Goal: Task Accomplishment & Management: Use online tool/utility

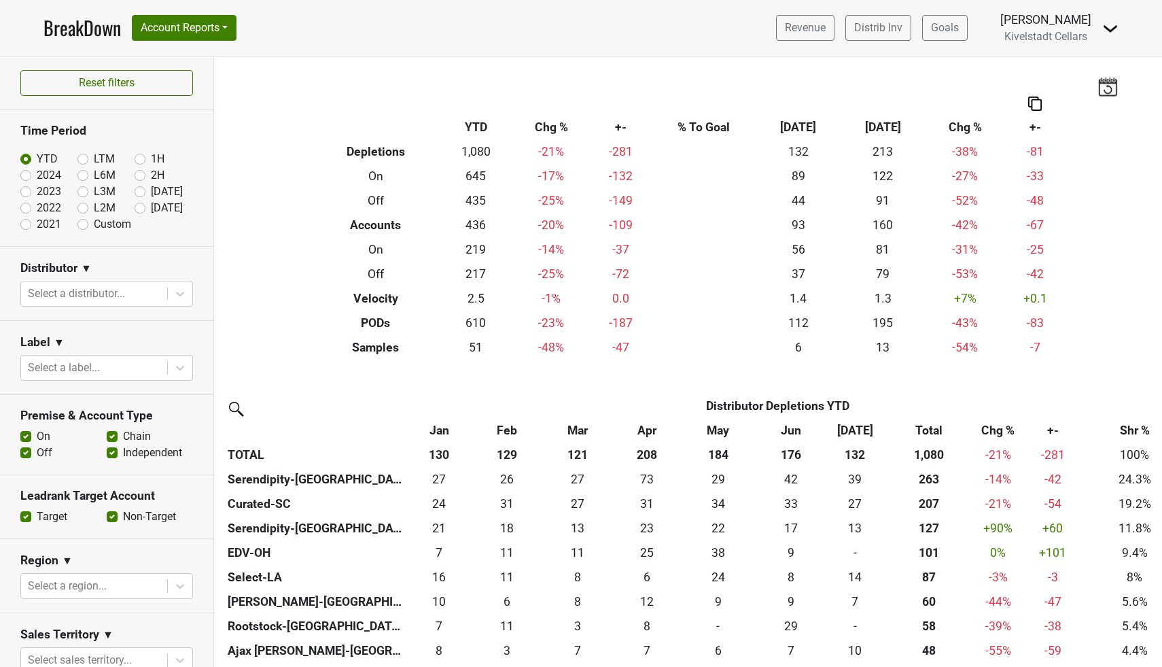
scroll to position [561, 0]
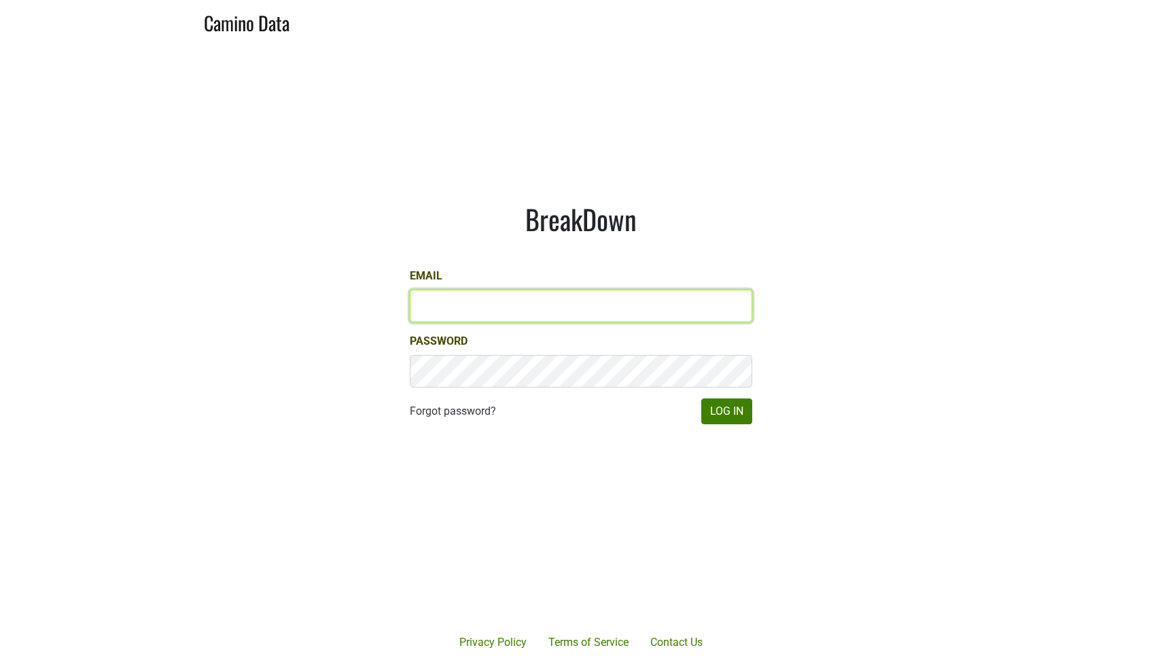
type input "[EMAIL_ADDRESS][DOMAIN_NAME]"
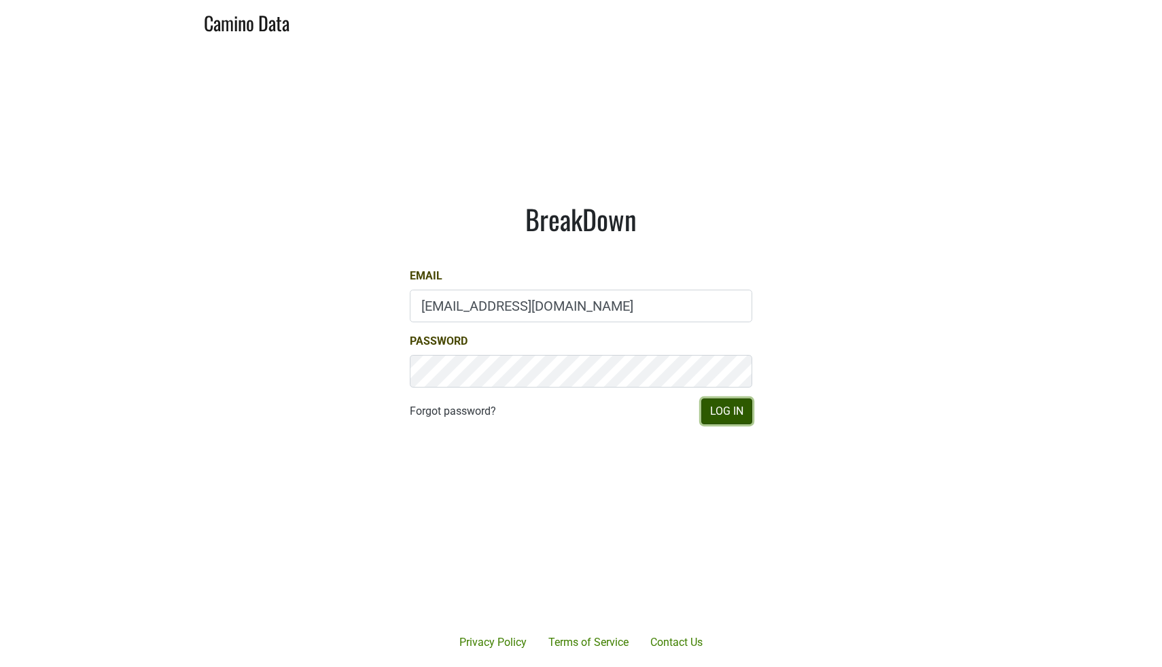
click at [725, 419] on button "Log In" at bounding box center [726, 411] width 51 height 26
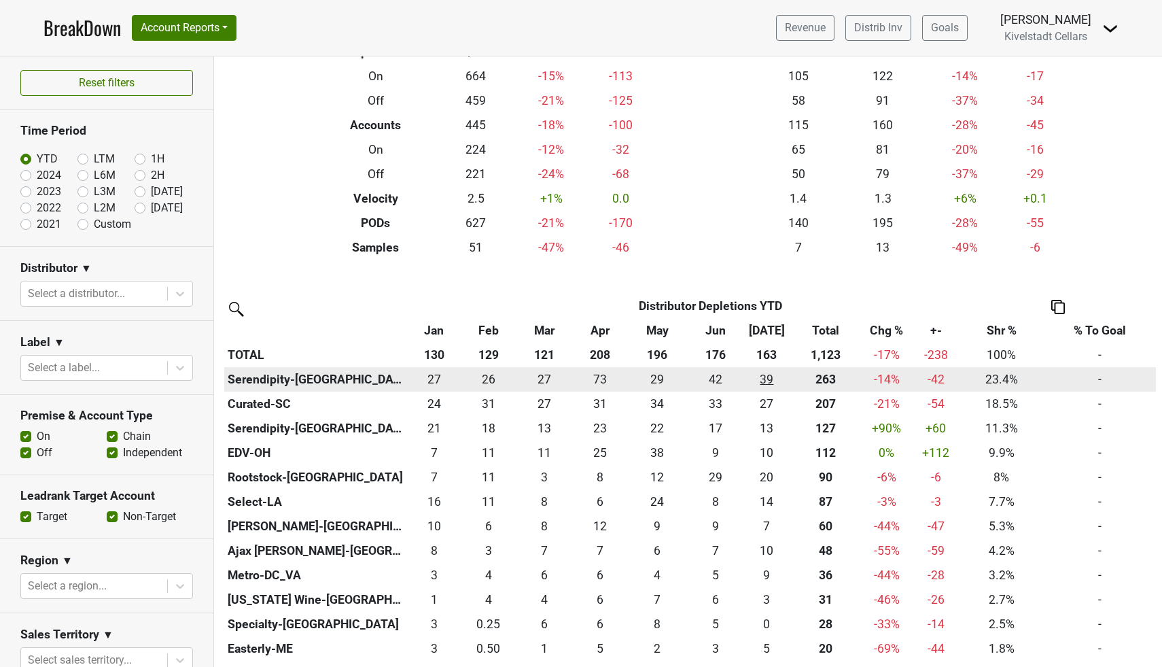
scroll to position [111, 0]
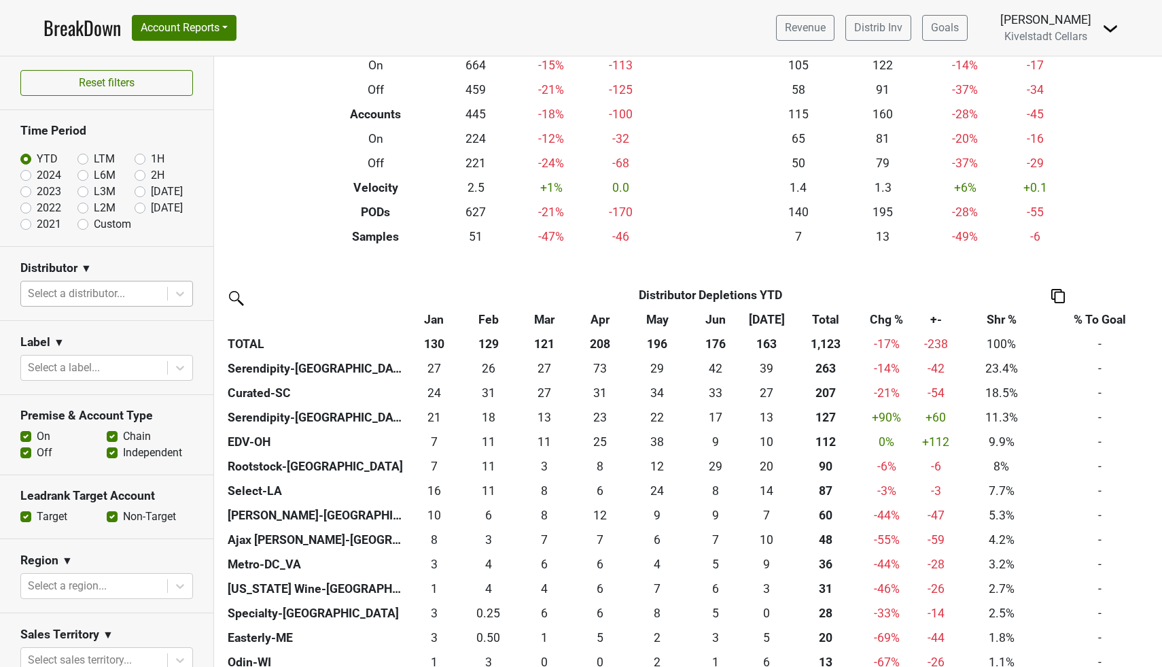
click at [77, 297] on div at bounding box center [94, 293] width 133 height 19
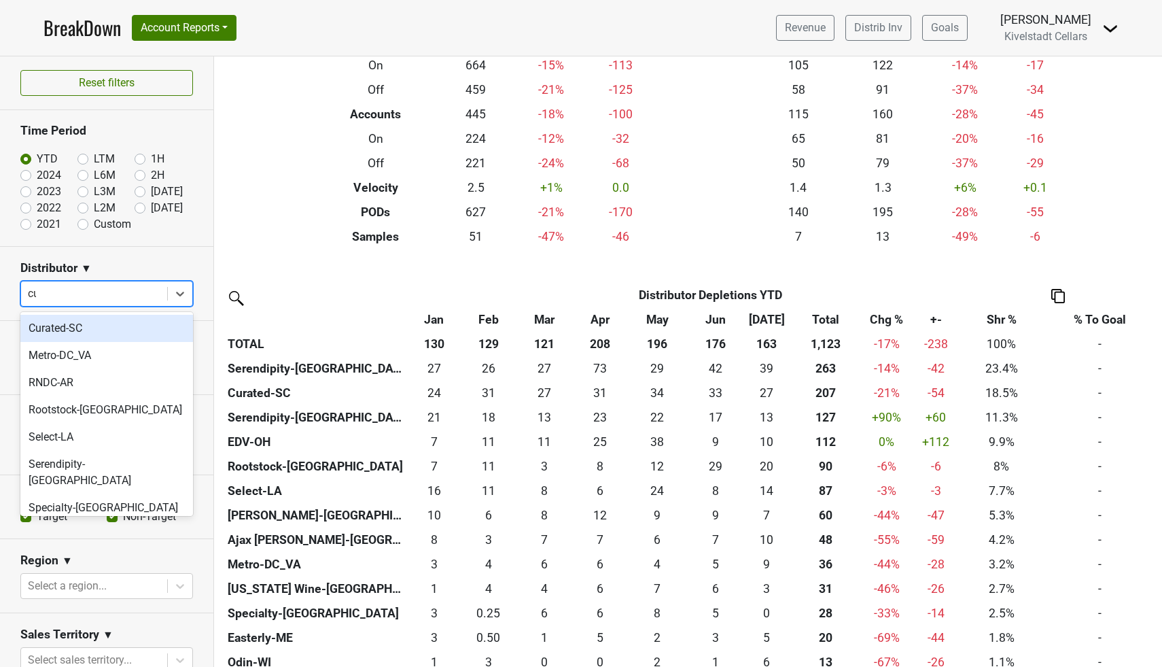
type input "cur"
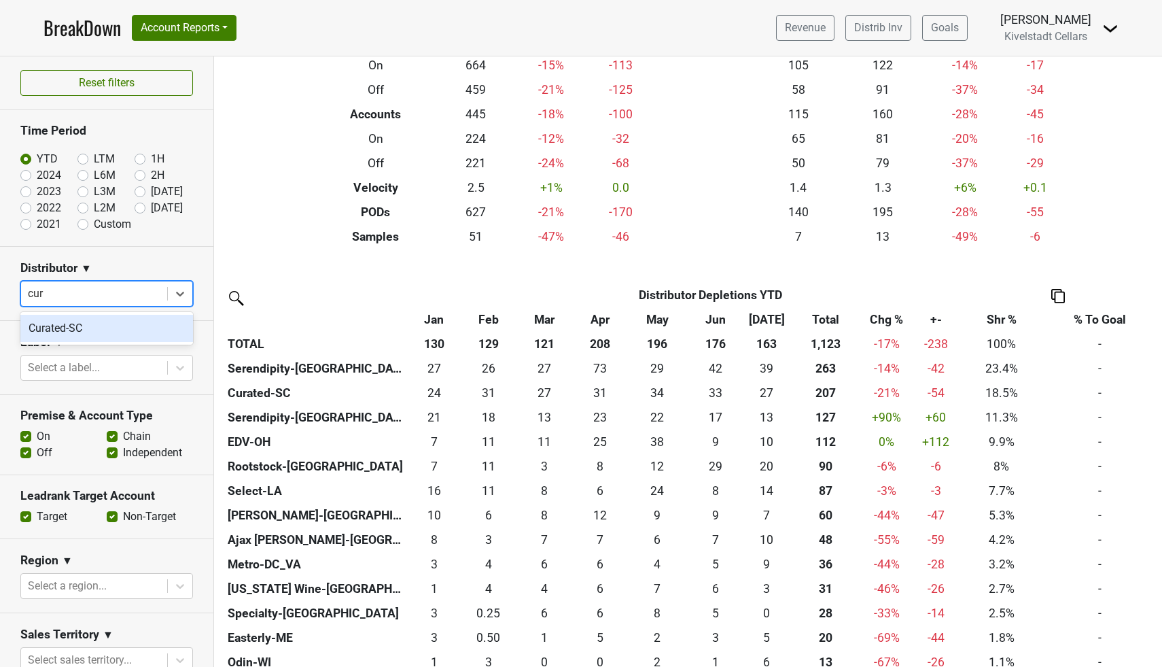
click at [75, 326] on div "Curated-SC" at bounding box center [106, 328] width 173 height 27
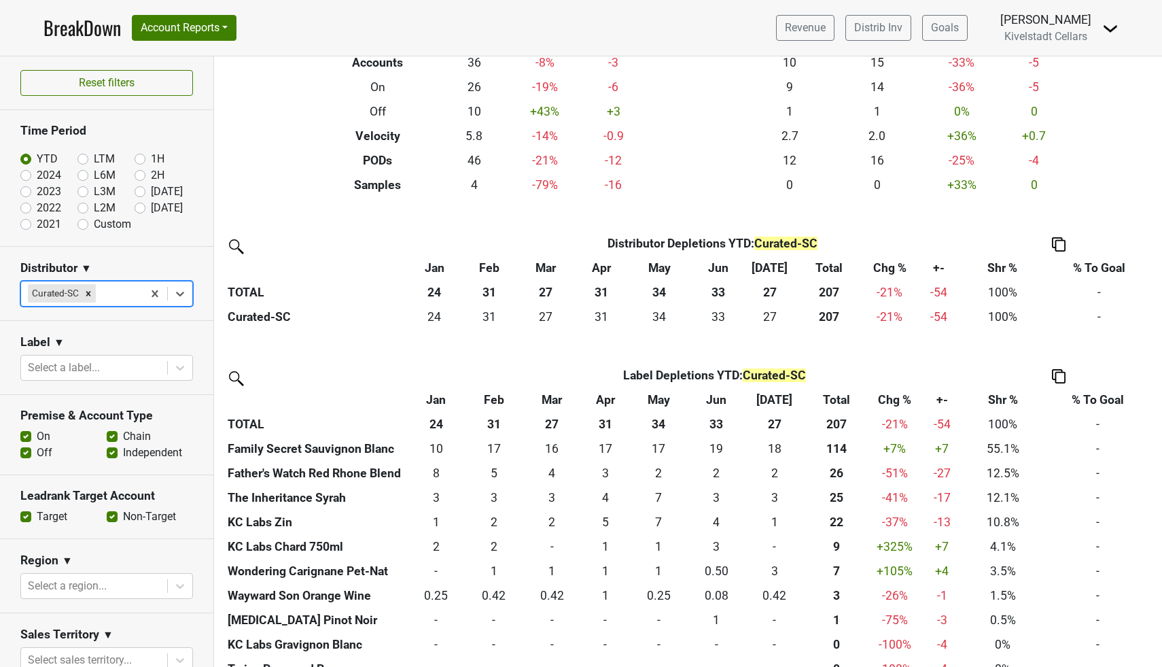
scroll to position [188, 0]
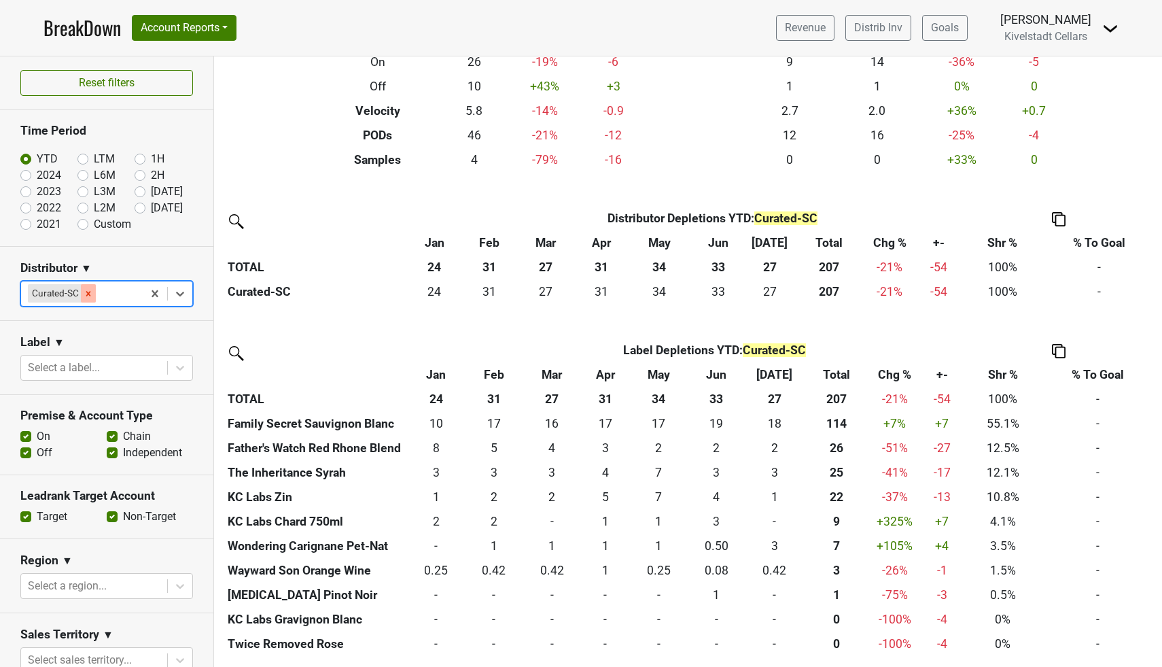
click at [90, 292] on icon "Remove Curated-SC" at bounding box center [89, 294] width 10 height 10
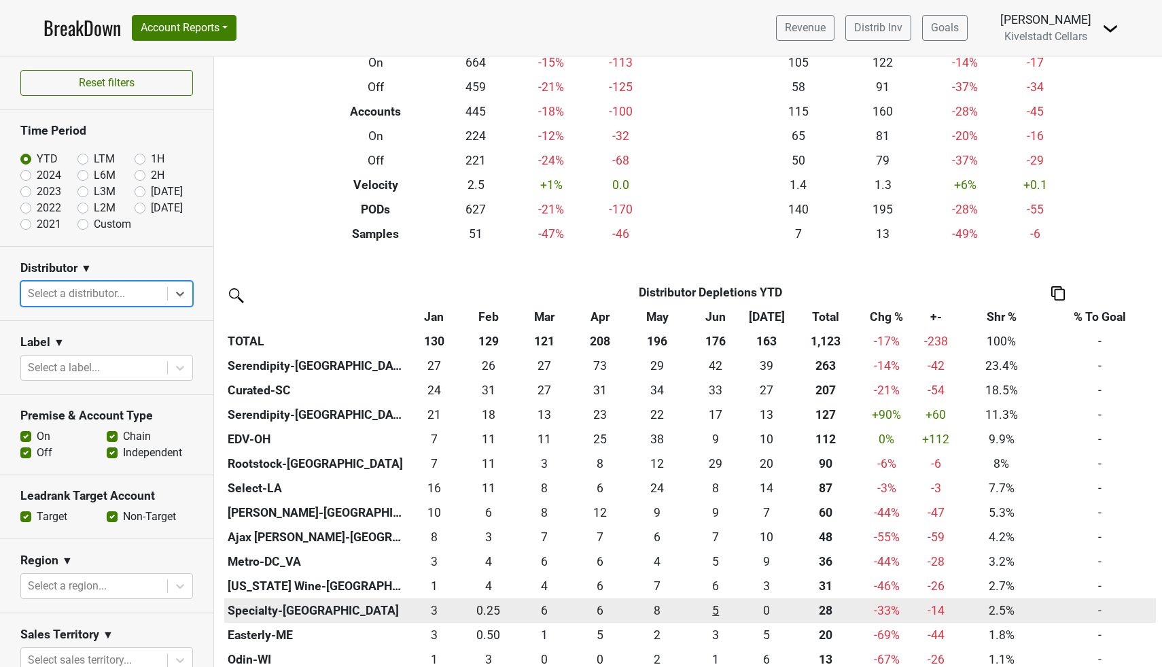
scroll to position [0, 0]
